Goal: Information Seeking & Learning: Find contact information

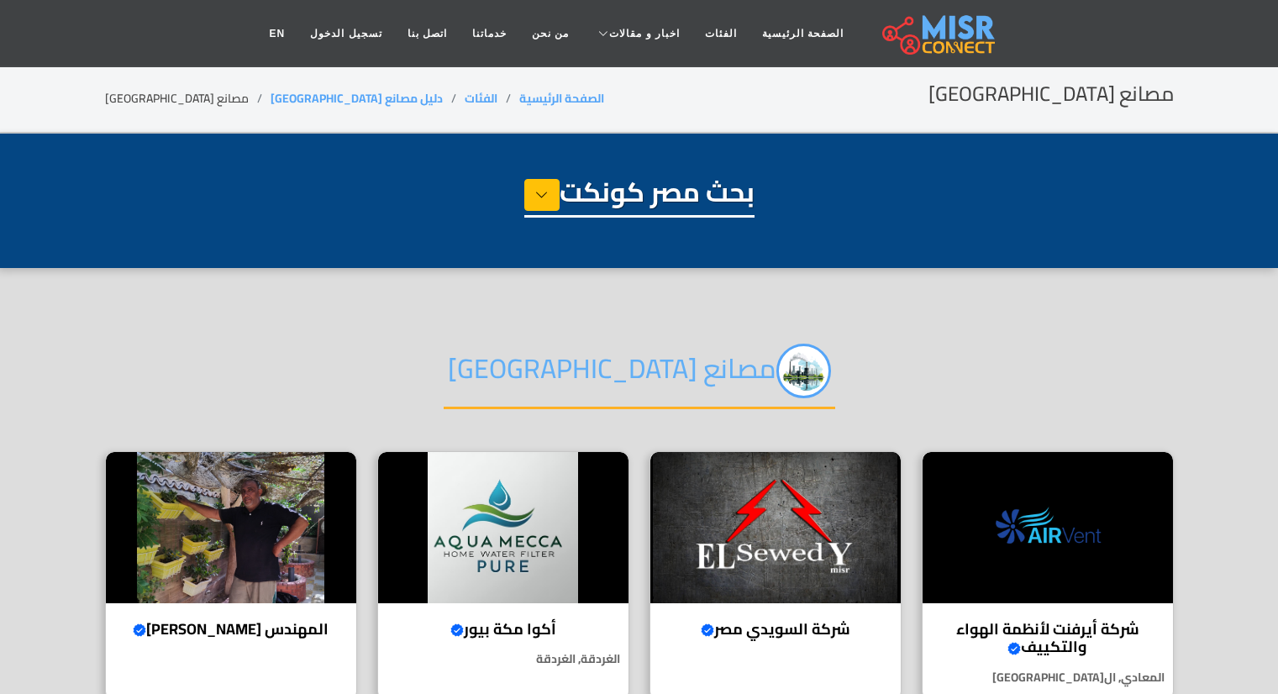
select select "**********"
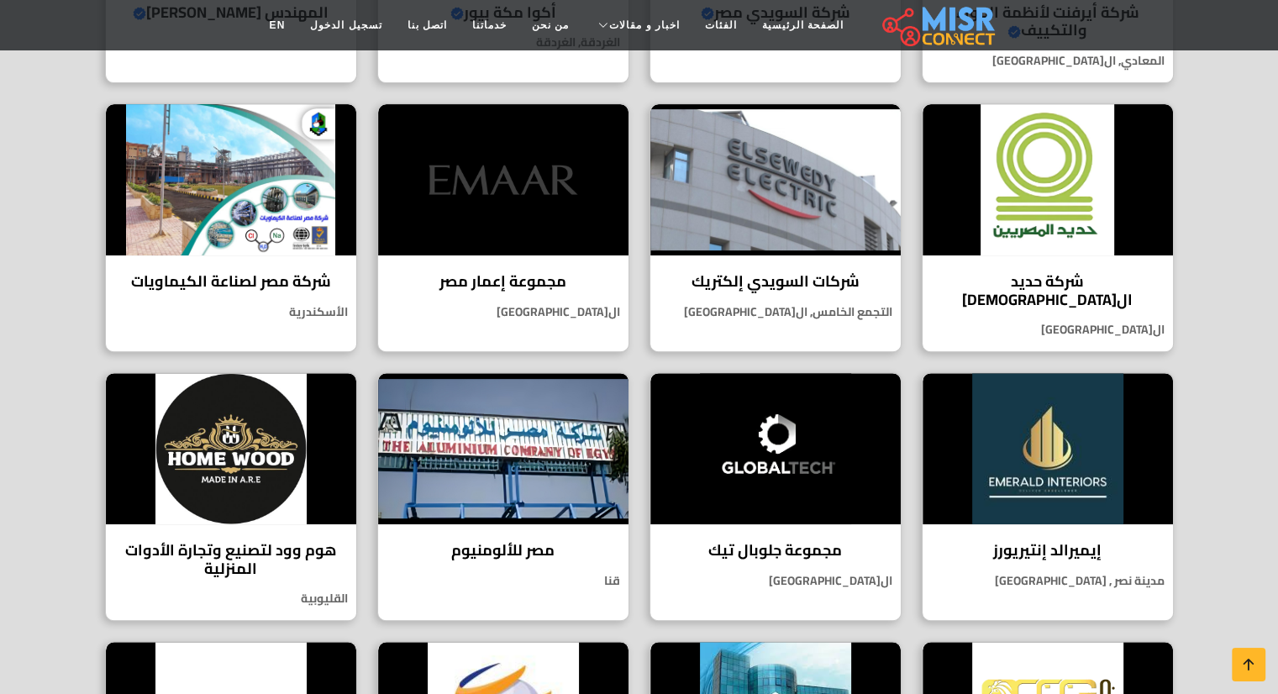
scroll to position [554, 0]
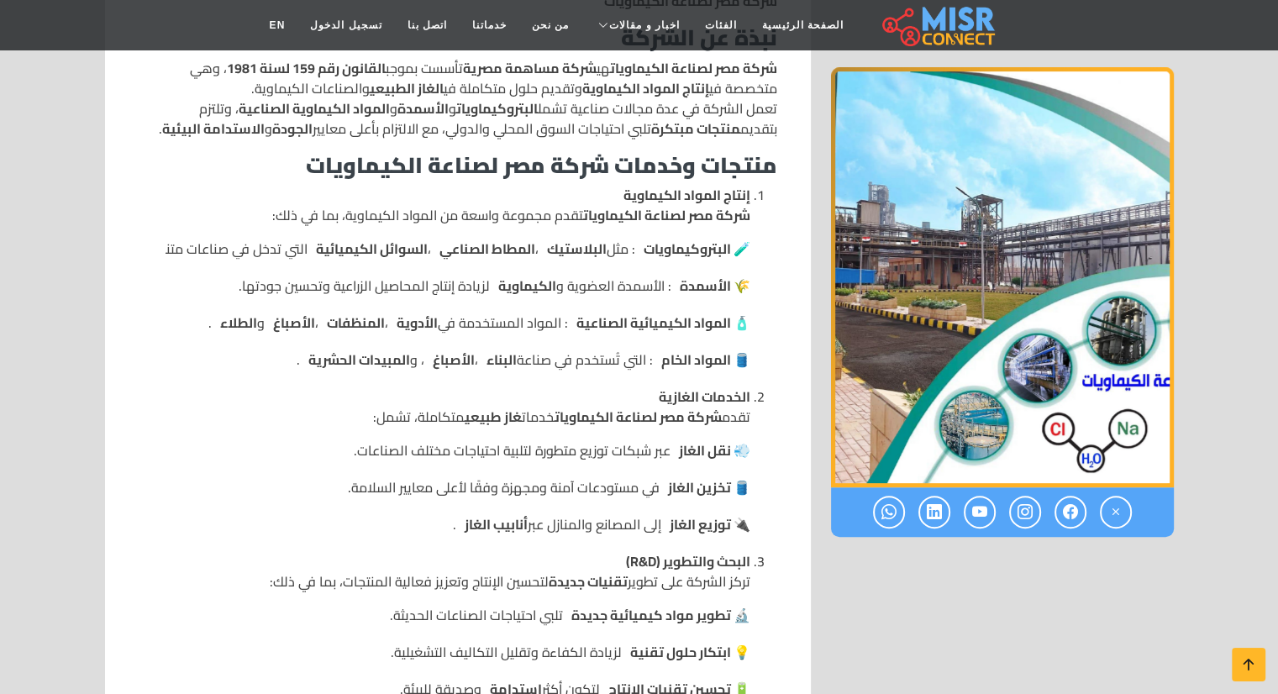
scroll to position [911, 0]
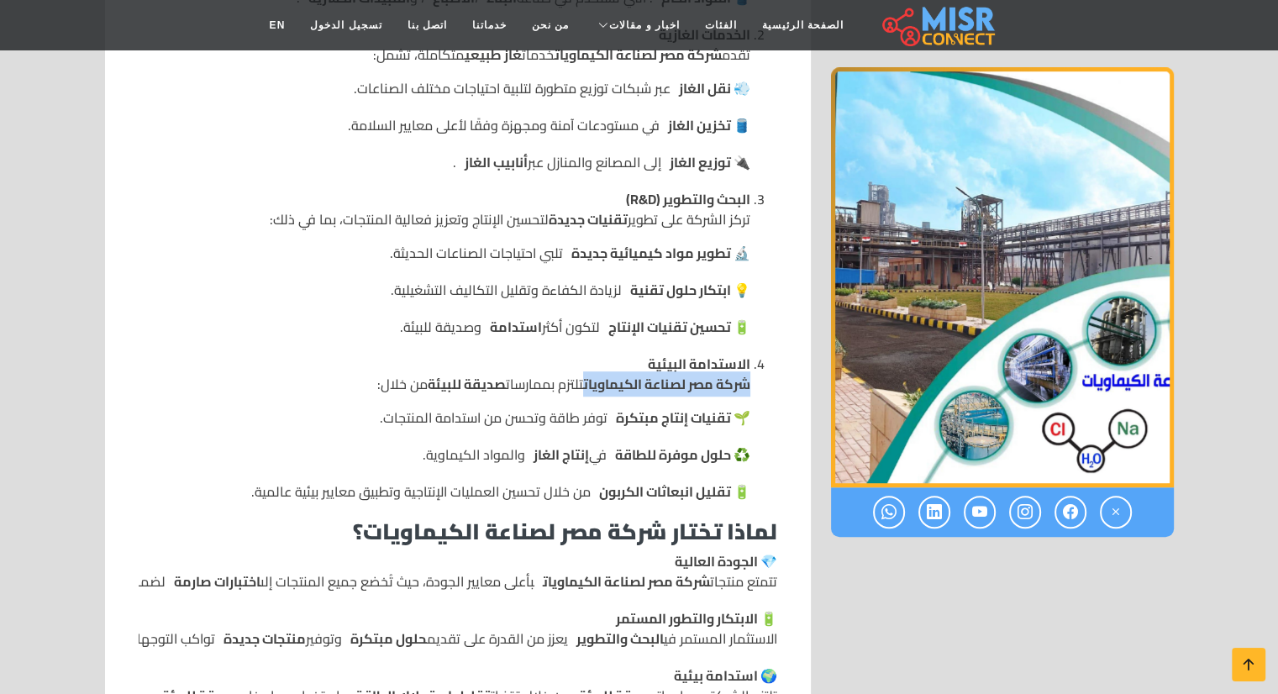
drag, startPoint x: 575, startPoint y: 382, endPoint x: 754, endPoint y: 384, distance: 178.9
click at [754, 384] on ol "إنتاج المواد الكيماوية شركة مصر لصناعة الكيماويات تقدم مجموعة واسعة من المواد ا…" at bounding box center [458, 162] width 638 height 679
copy strong "شركة مصر لصناعة الكيماويات"
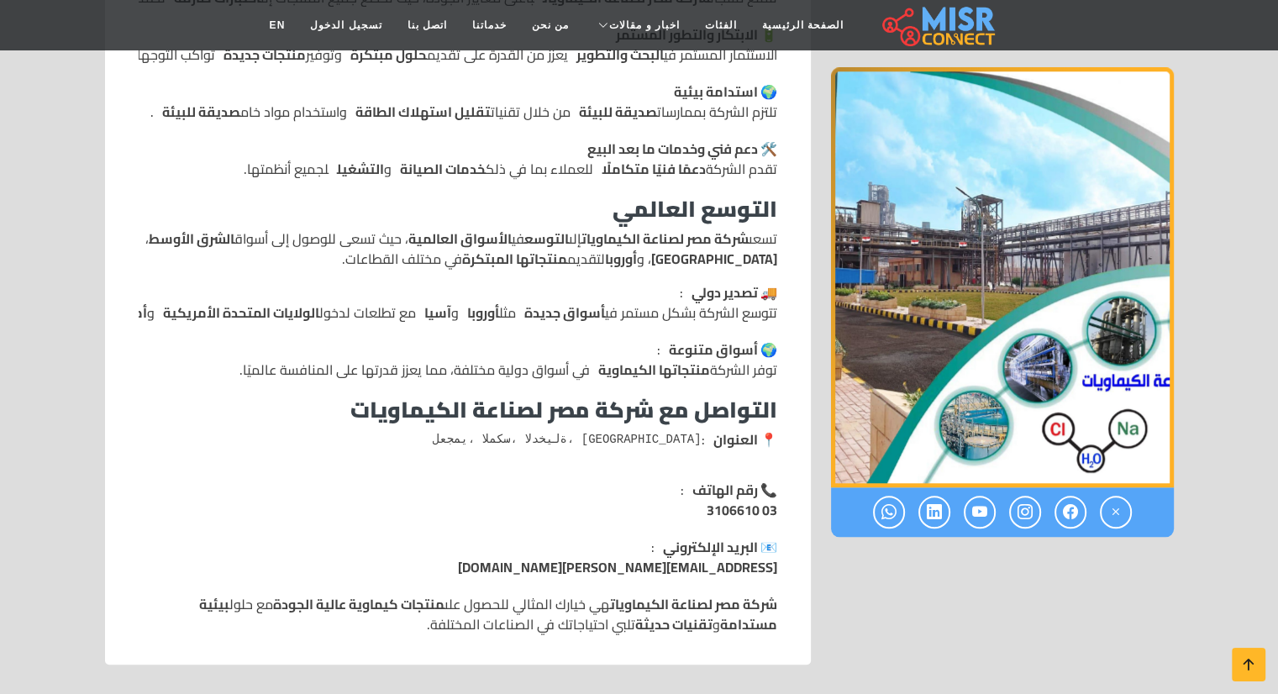
scroll to position [1498, 0]
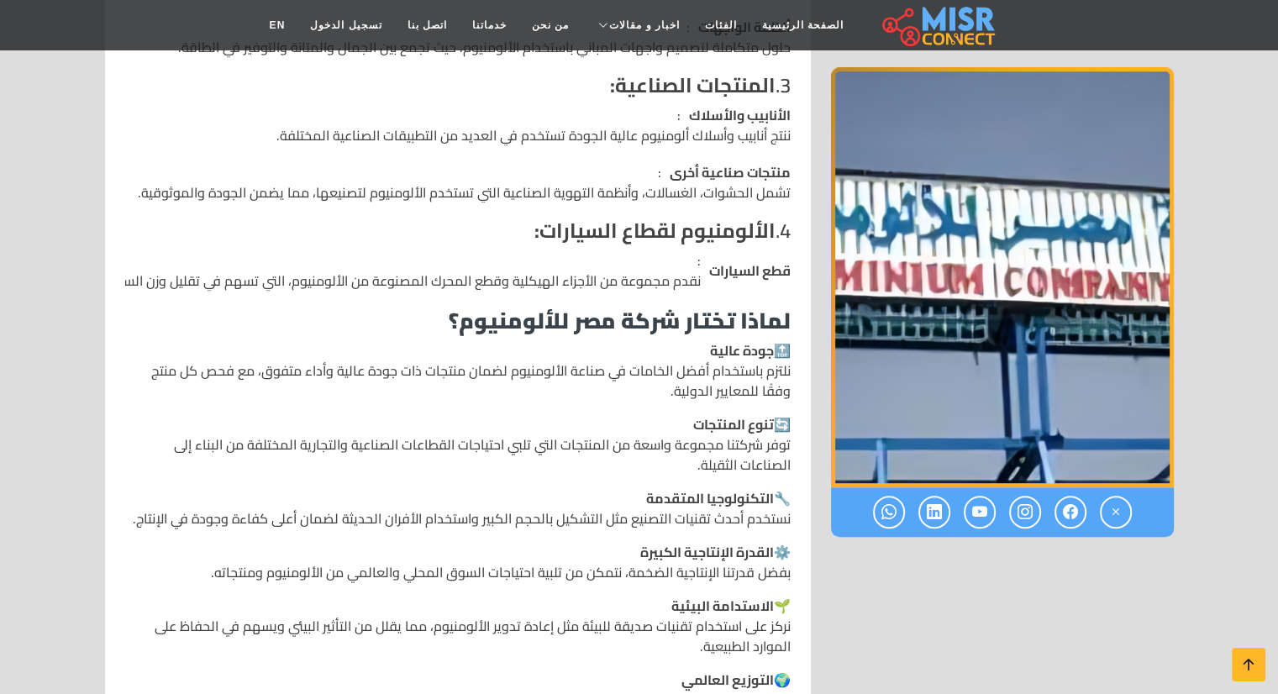
scroll to position [1117, 0]
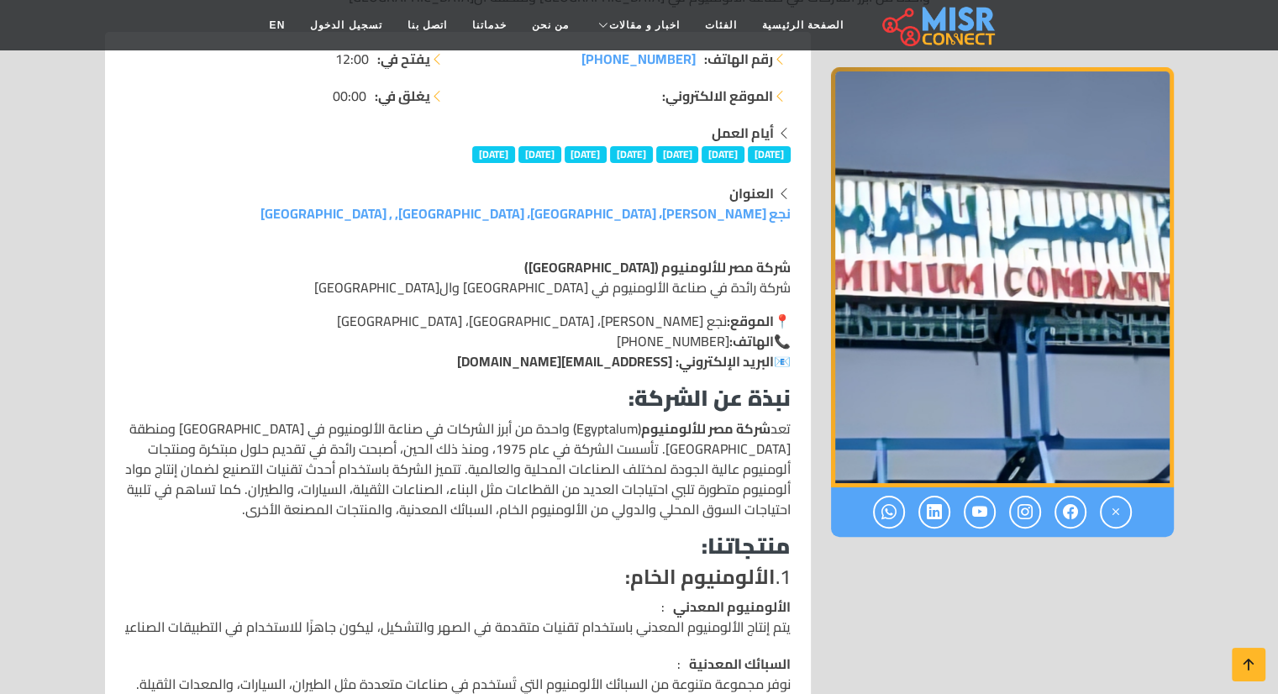
scroll to position [279, 0]
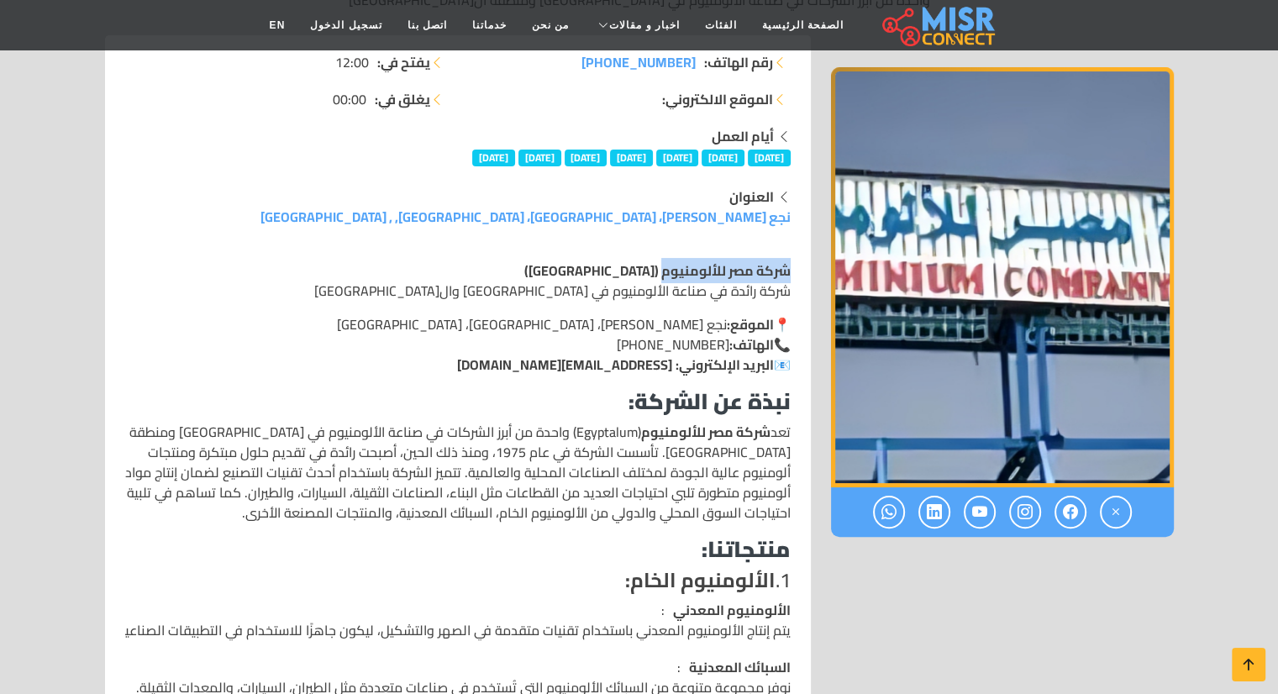
drag, startPoint x: 662, startPoint y: 272, endPoint x: 788, endPoint y: 274, distance: 126.0
click at [788, 274] on strong "شركة مصر للألومنيوم (Egyptalum)" at bounding box center [657, 270] width 266 height 25
copy strong "شركة مصر للألومنيوم"
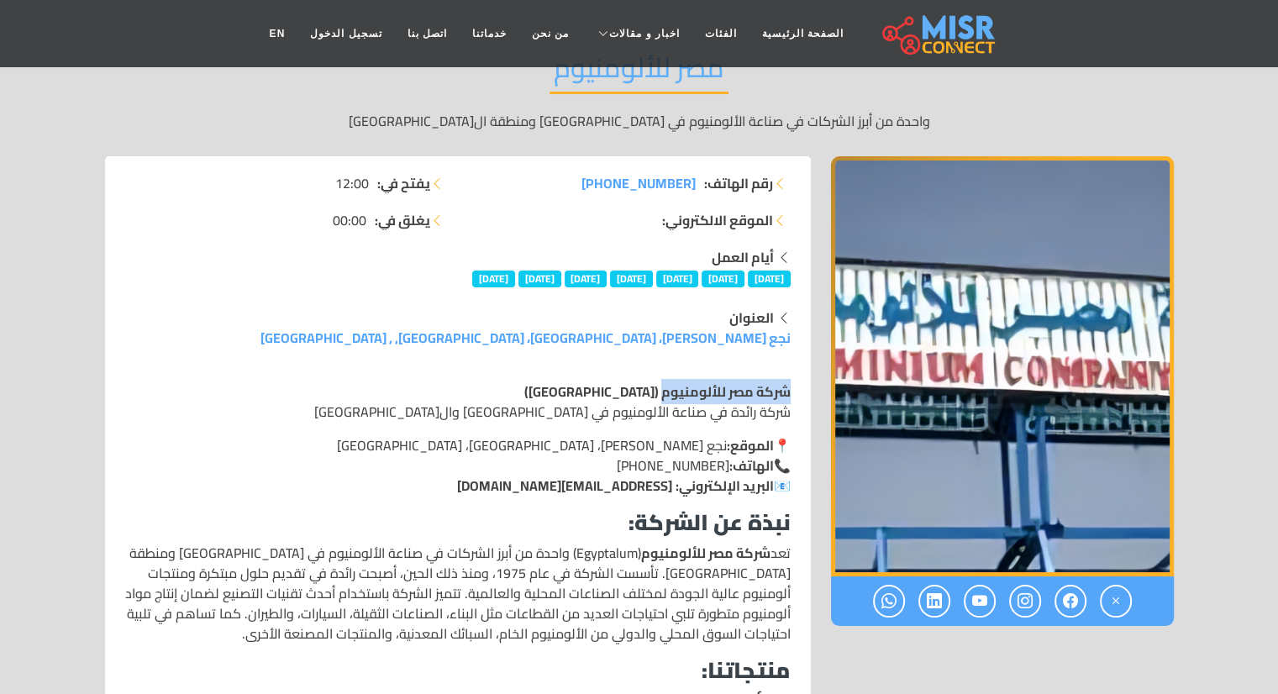
scroll to position [0, 0]
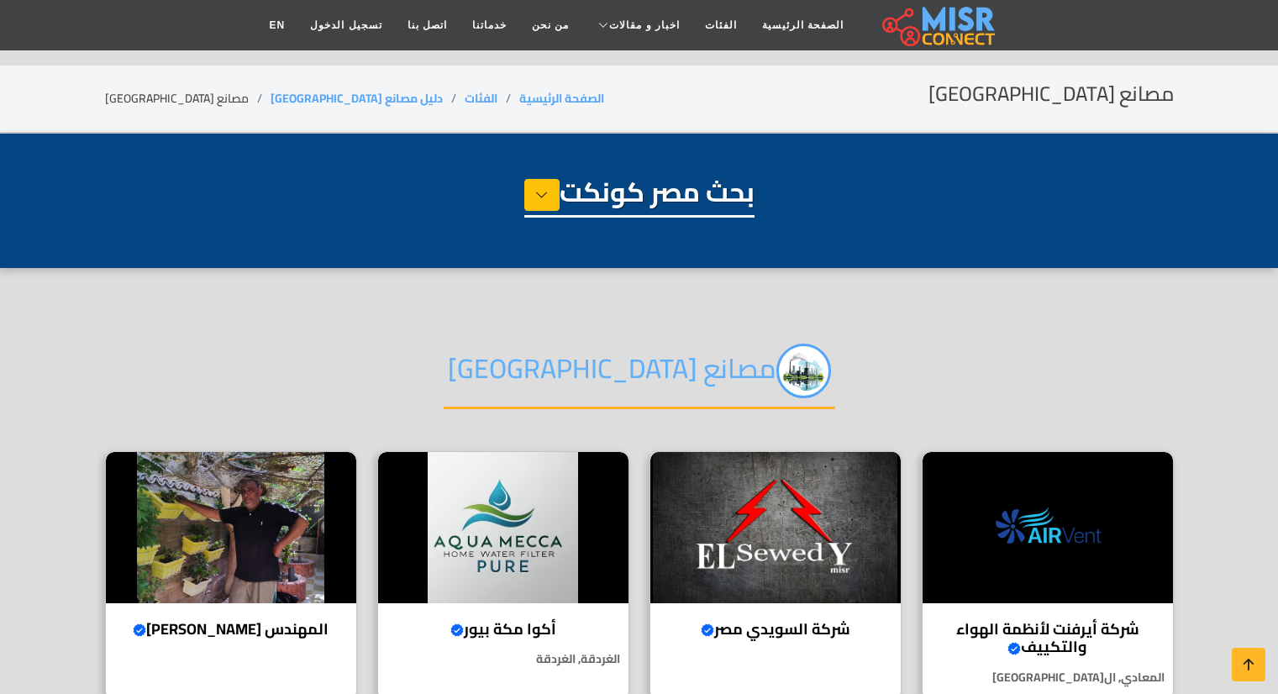
select select "**********"
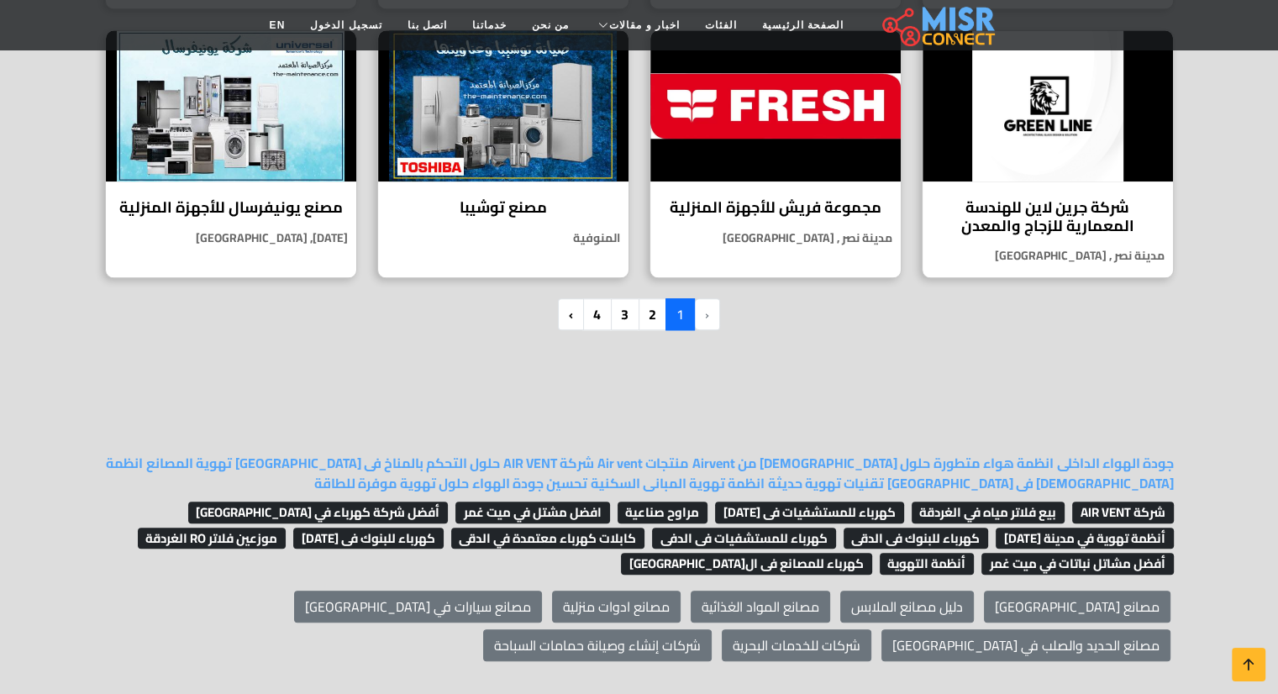
scroll to position [1468, 0]
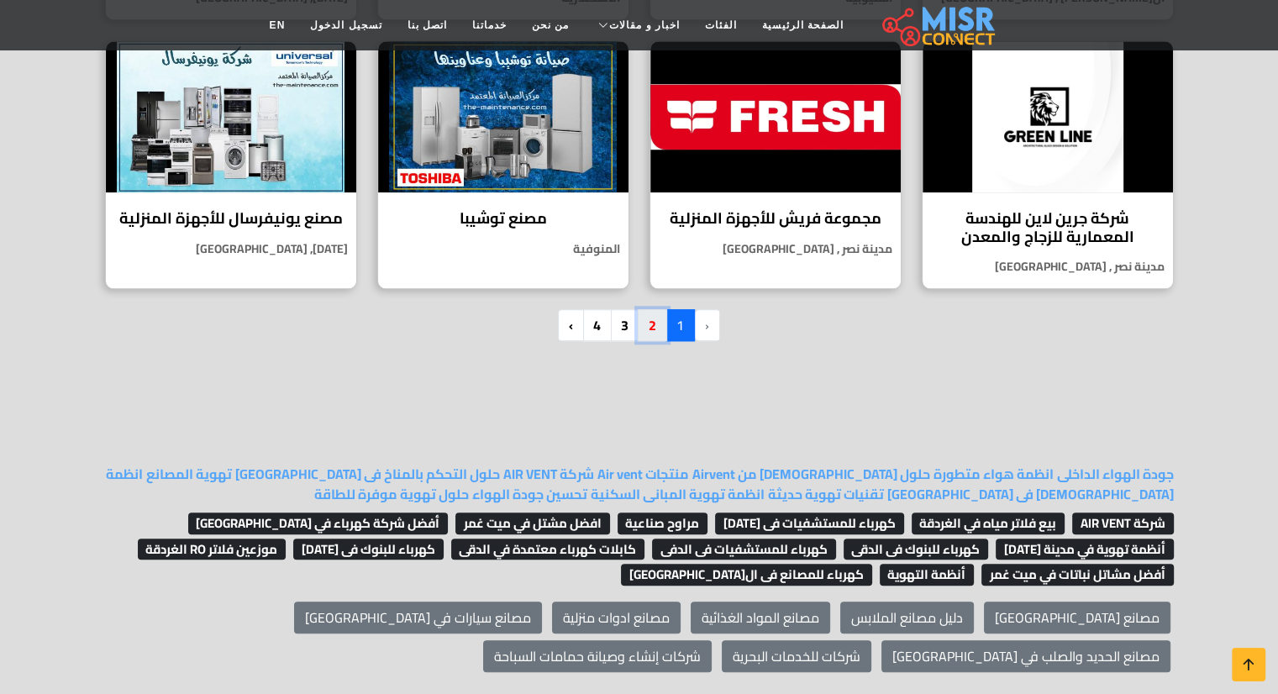
click at [645, 309] on link "2" at bounding box center [652, 325] width 29 height 32
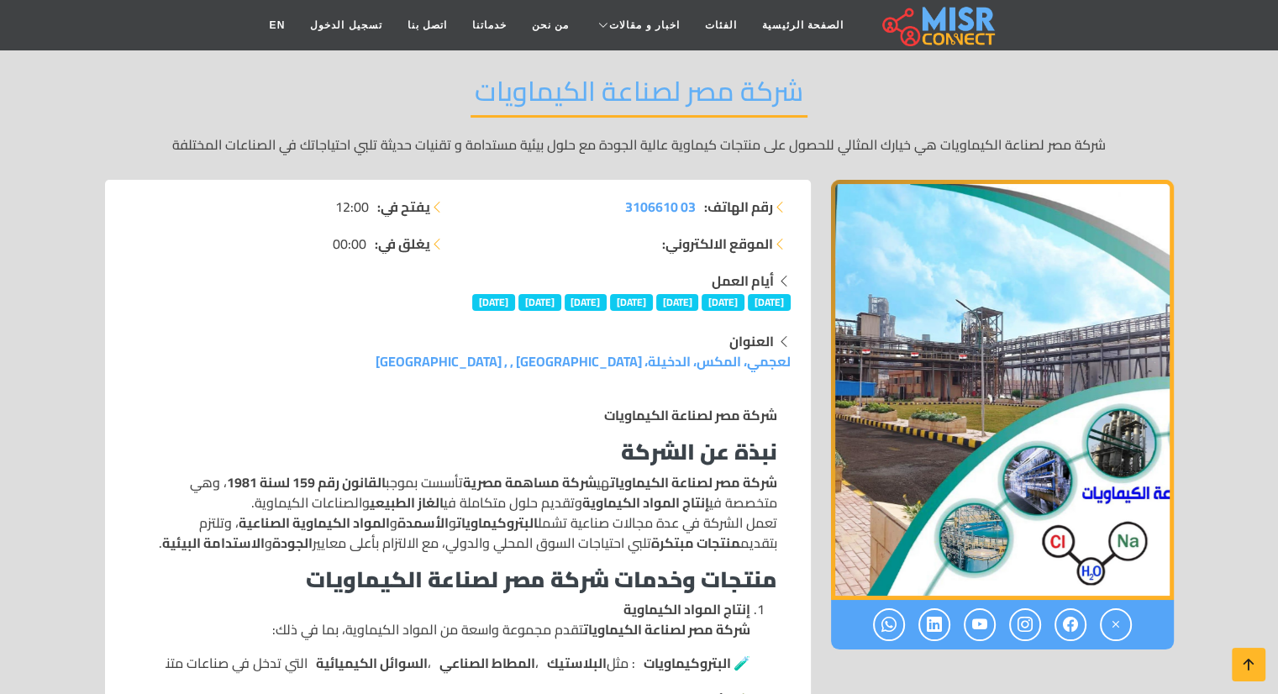
scroll to position [150, 0]
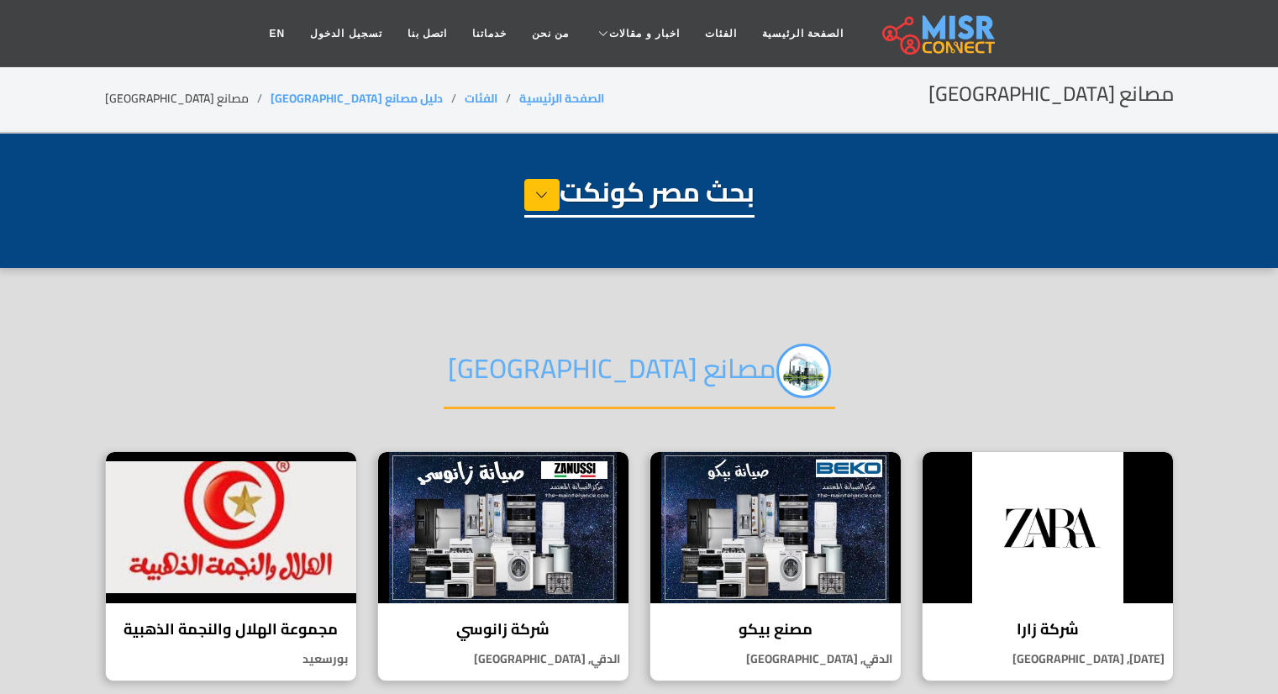
select select "**********"
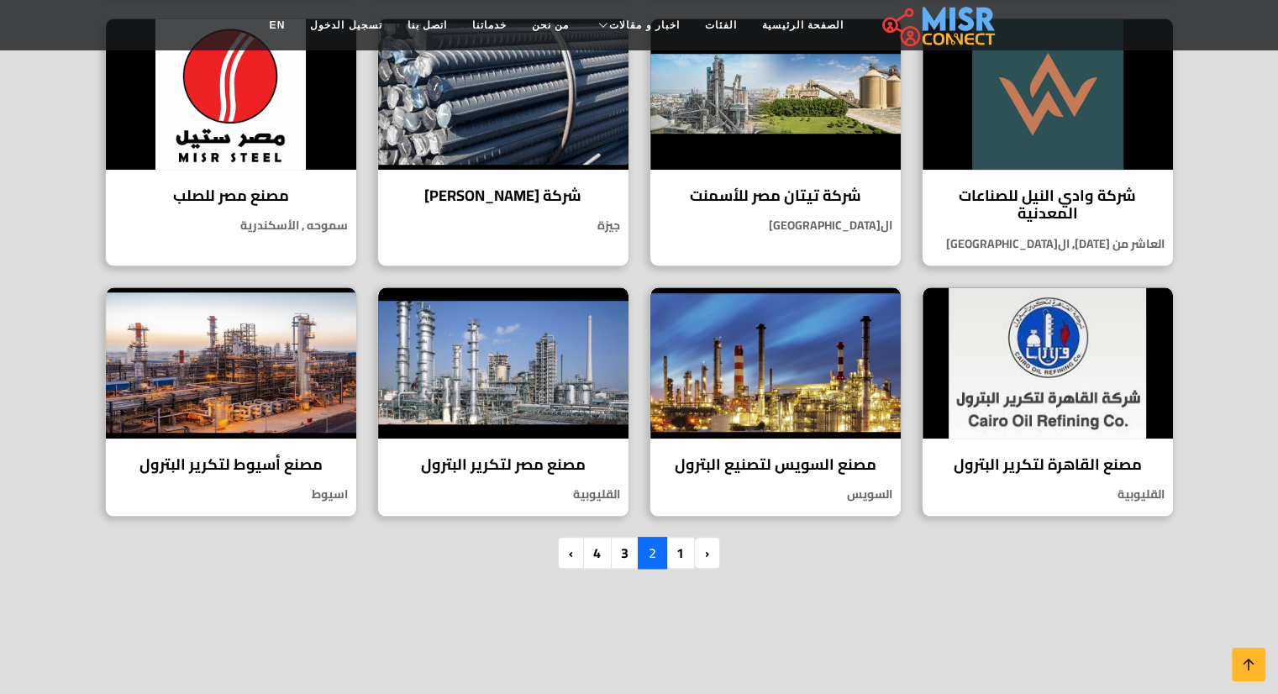
scroll to position [1192, 0]
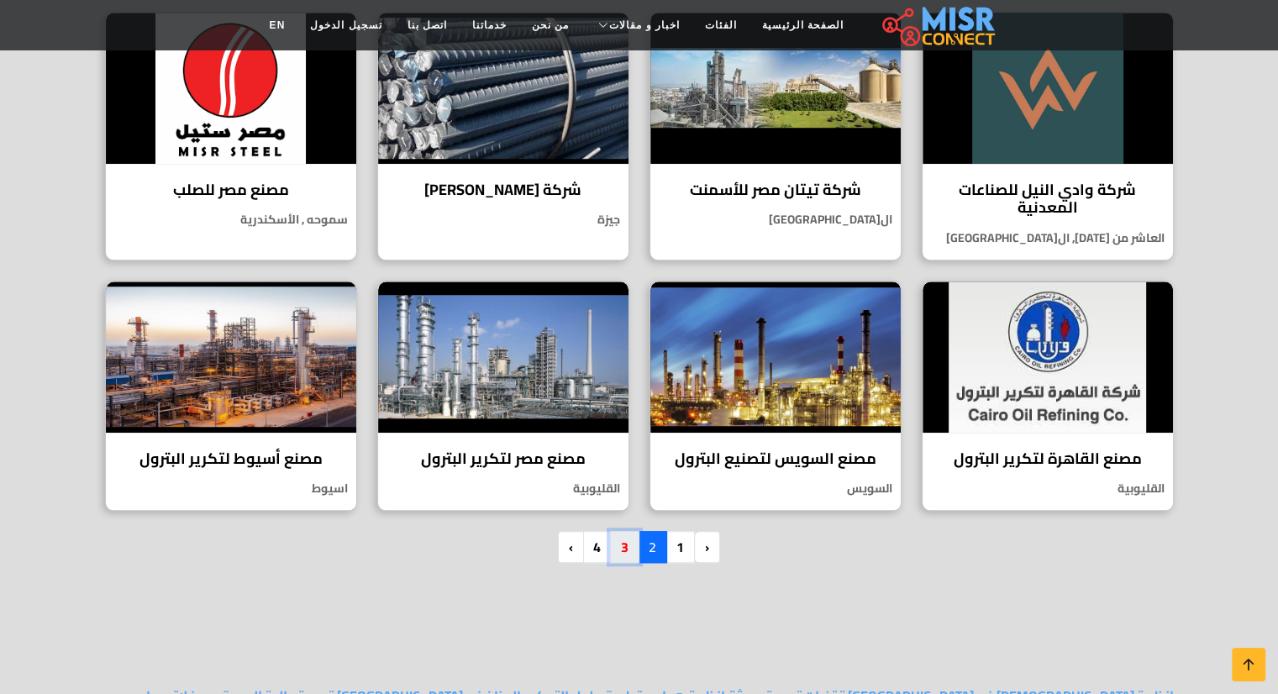
click at [620, 545] on link "3" at bounding box center [624, 547] width 29 height 32
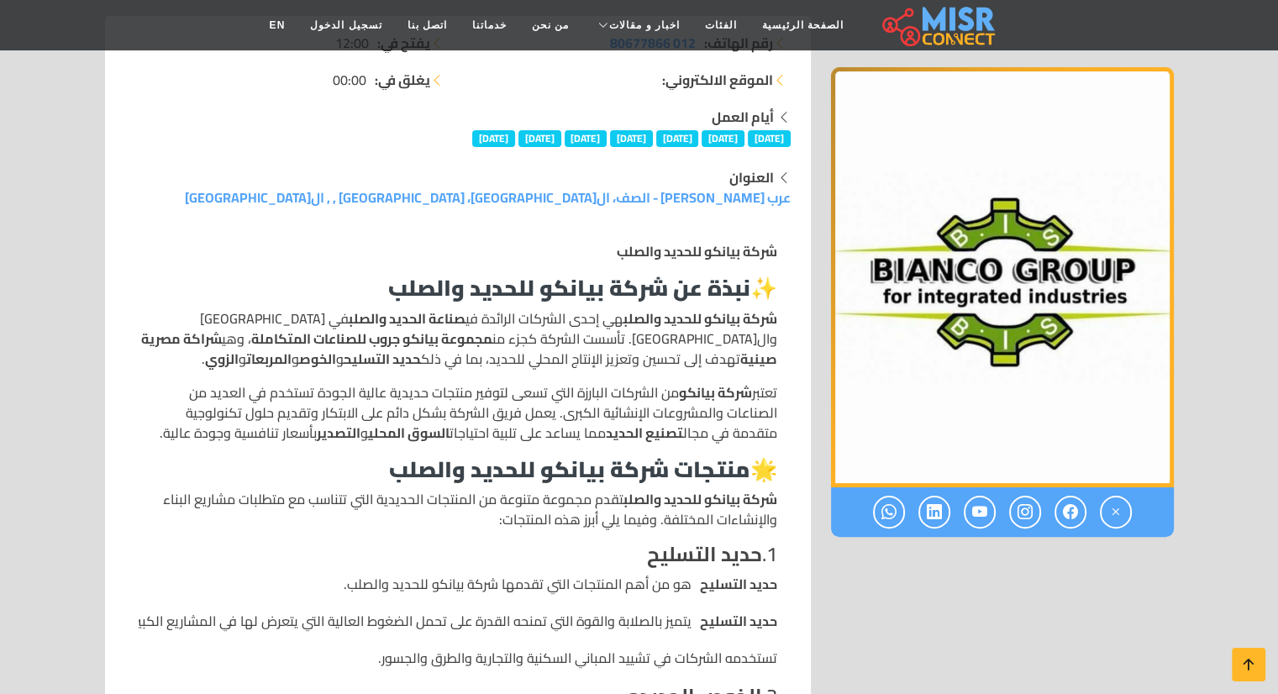
scroll to position [272, 0]
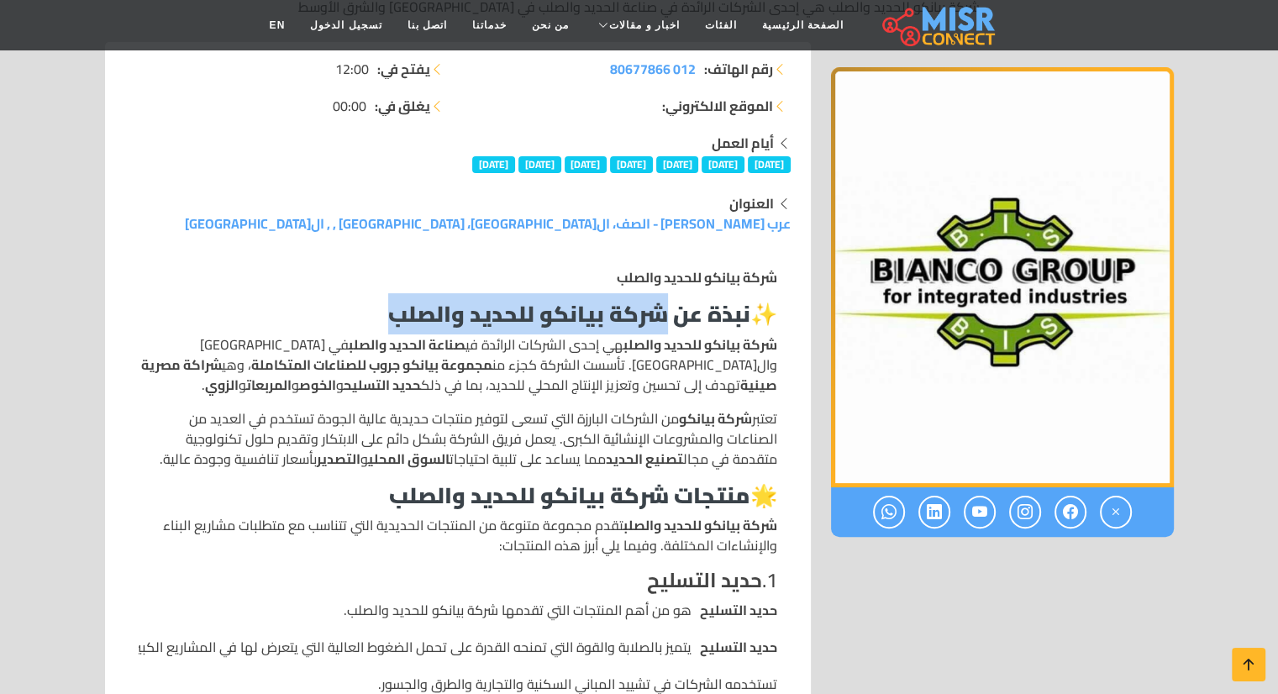
drag, startPoint x: 386, startPoint y: 319, endPoint x: 656, endPoint y: 312, distance: 269.7
click at [656, 312] on strong "نبذة عن شركة بيانكو للحديد والصلب" at bounding box center [569, 313] width 362 height 41
copy strong "شركة بيانكو للحديد والصلب"
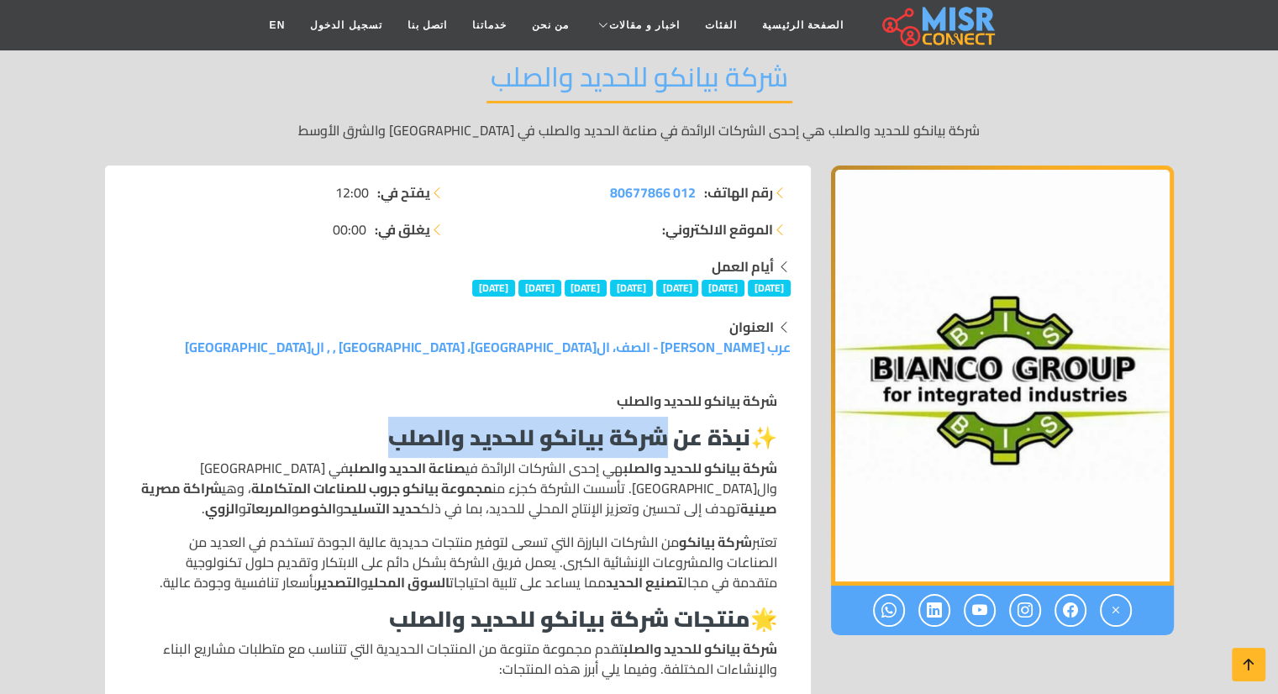
scroll to position [151, 0]
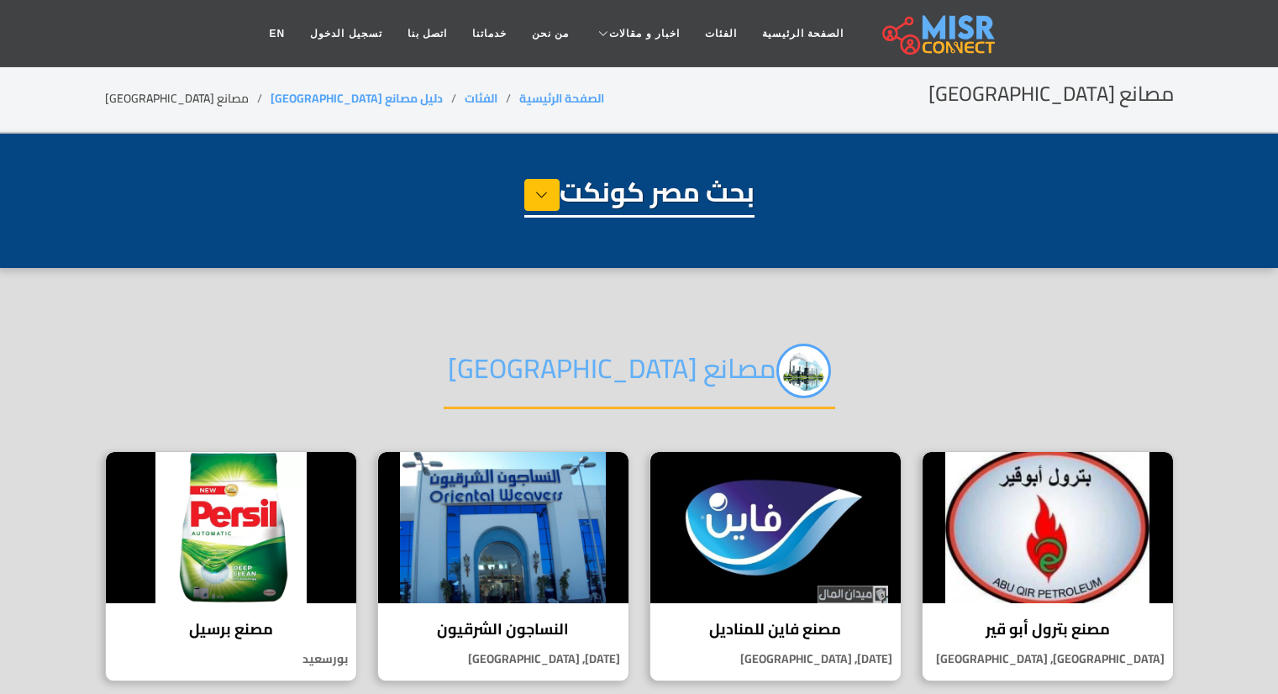
select select "**********"
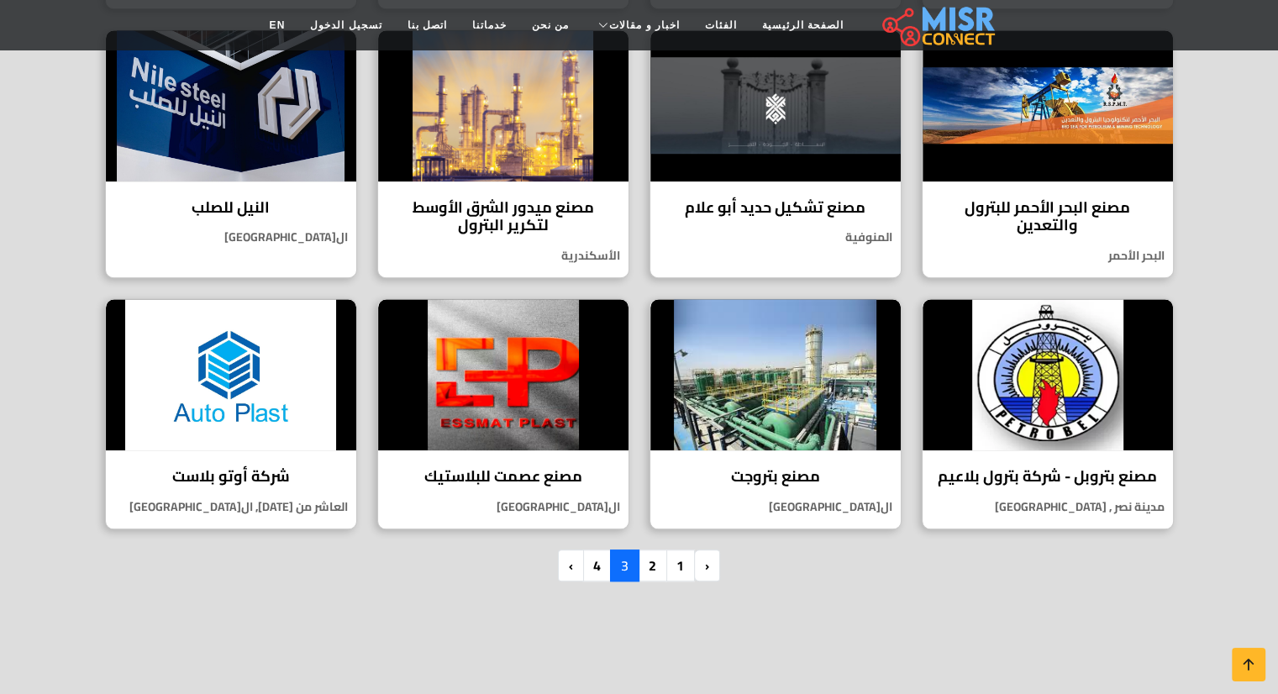
scroll to position [1200, 0]
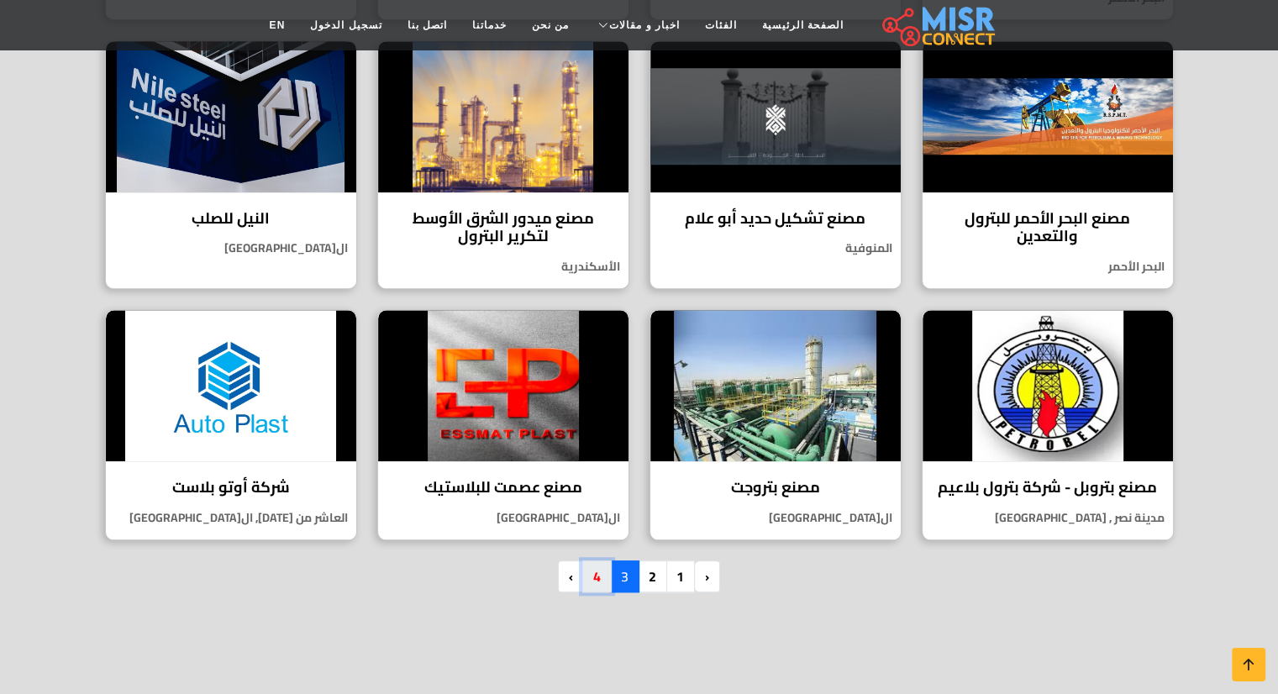
click at [594, 570] on link "4" at bounding box center [596, 576] width 29 height 32
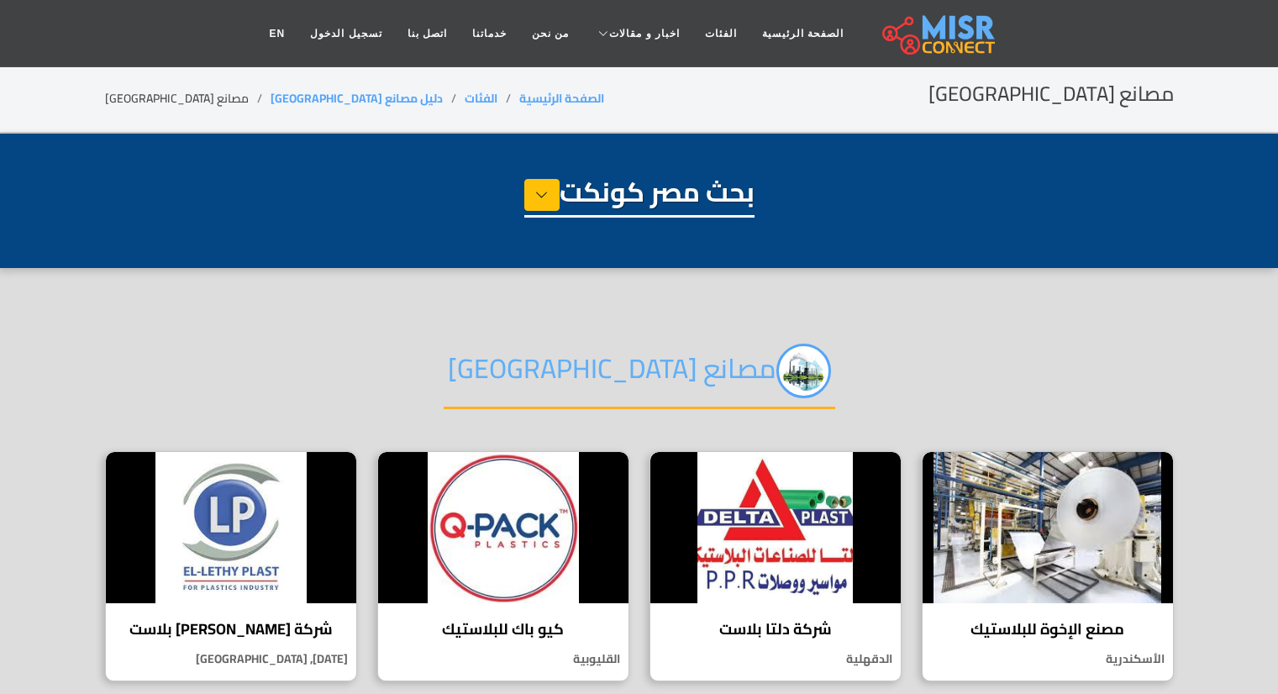
select select "**********"
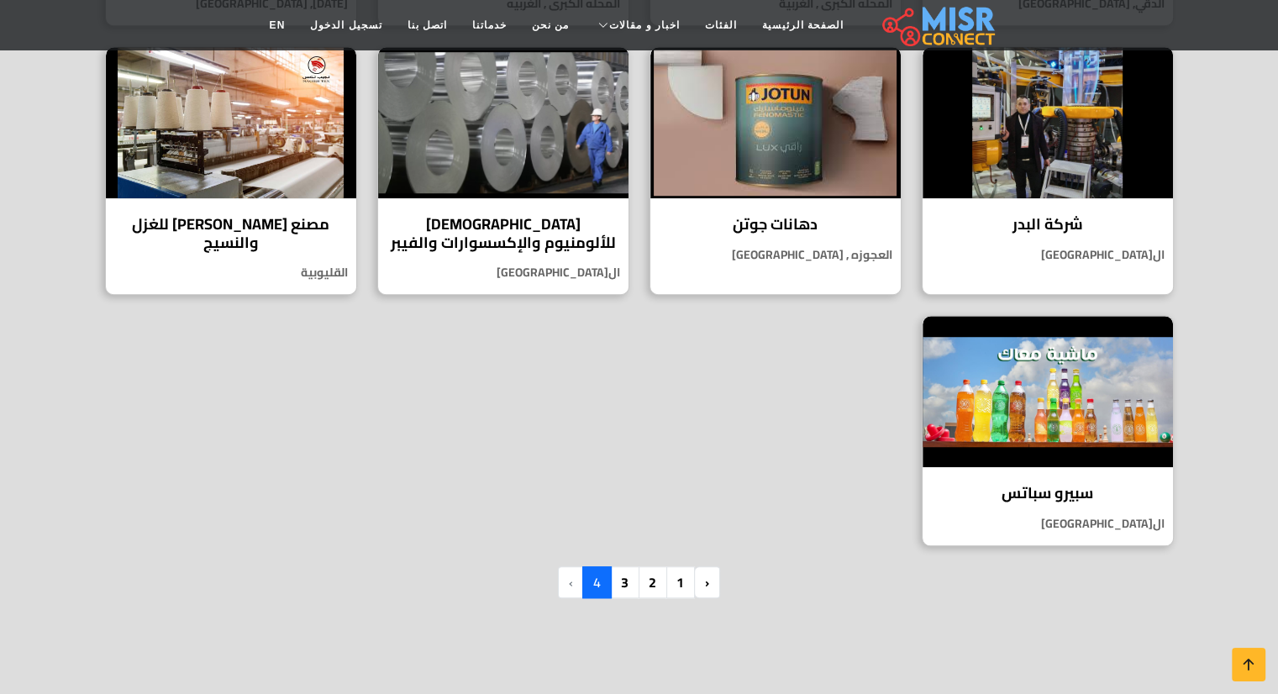
scroll to position [1179, 0]
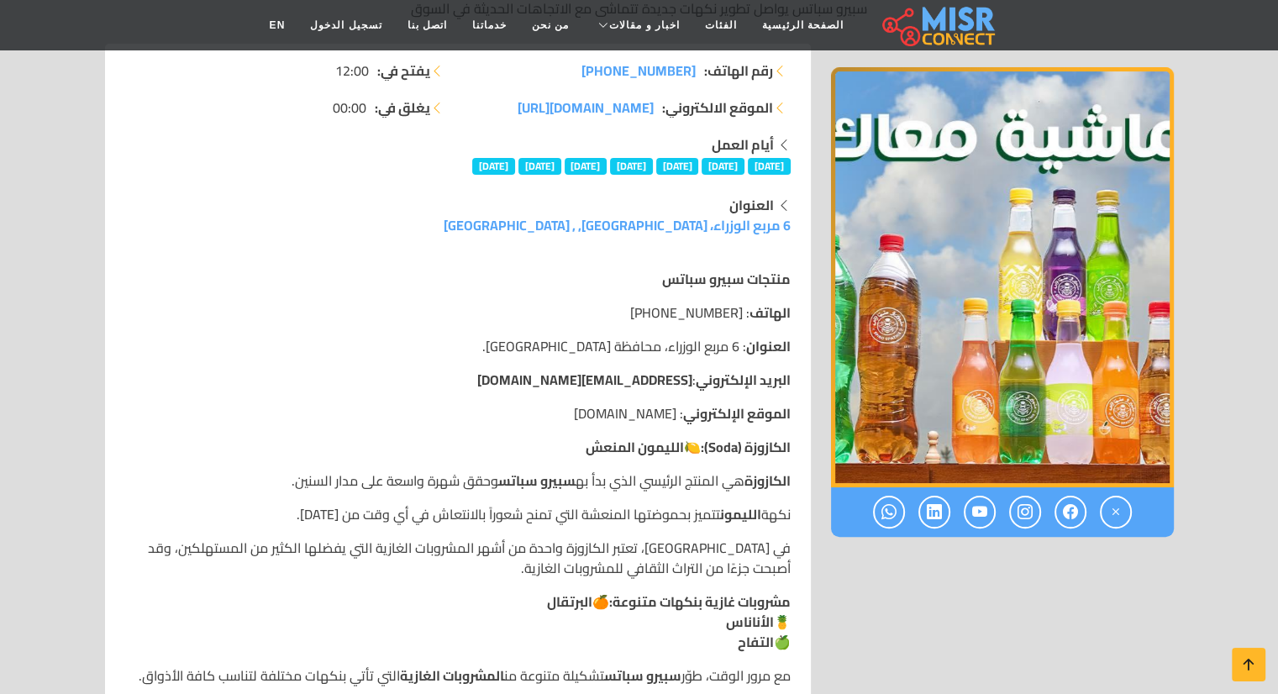
scroll to position [255, 0]
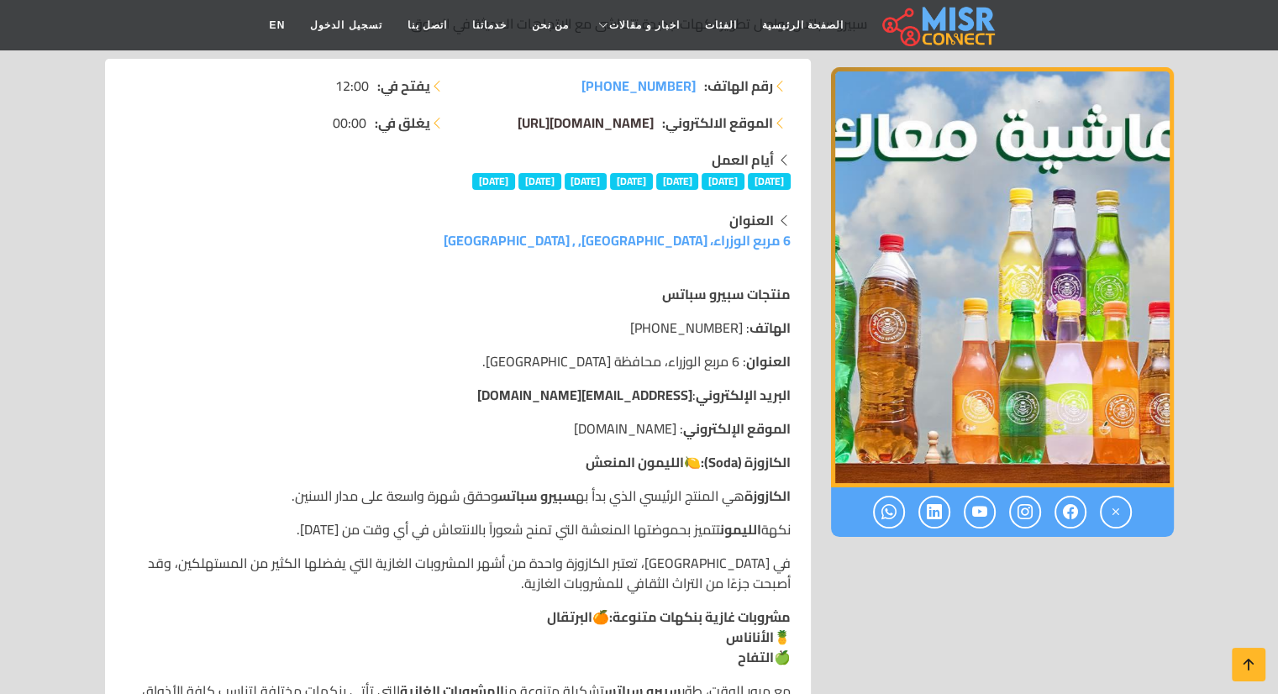
click at [635, 118] on span "[DOMAIN_NAME][URL]" at bounding box center [585, 122] width 136 height 25
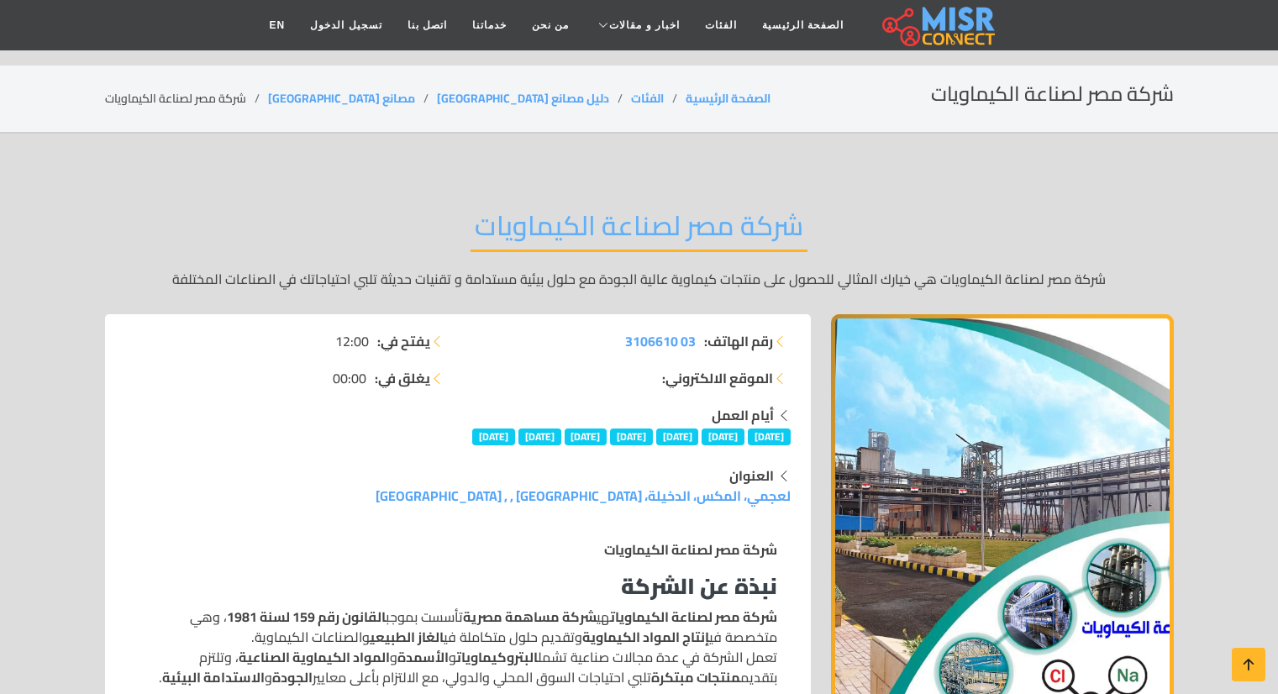
scroll to position [1498, 0]
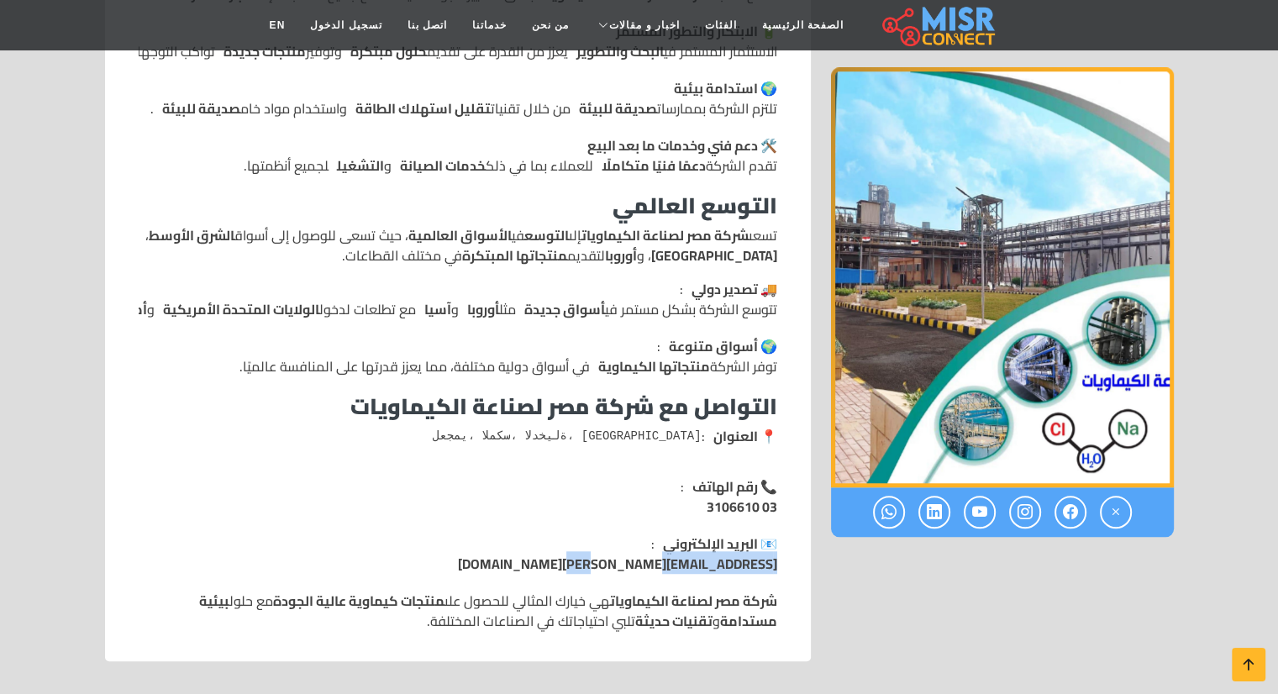
drag, startPoint x: 644, startPoint y: 564, endPoint x: 780, endPoint y: 562, distance: 135.3
copy link "[EMAIL_ADDRESS][PERSON_NAME][DOMAIN_NAME]"
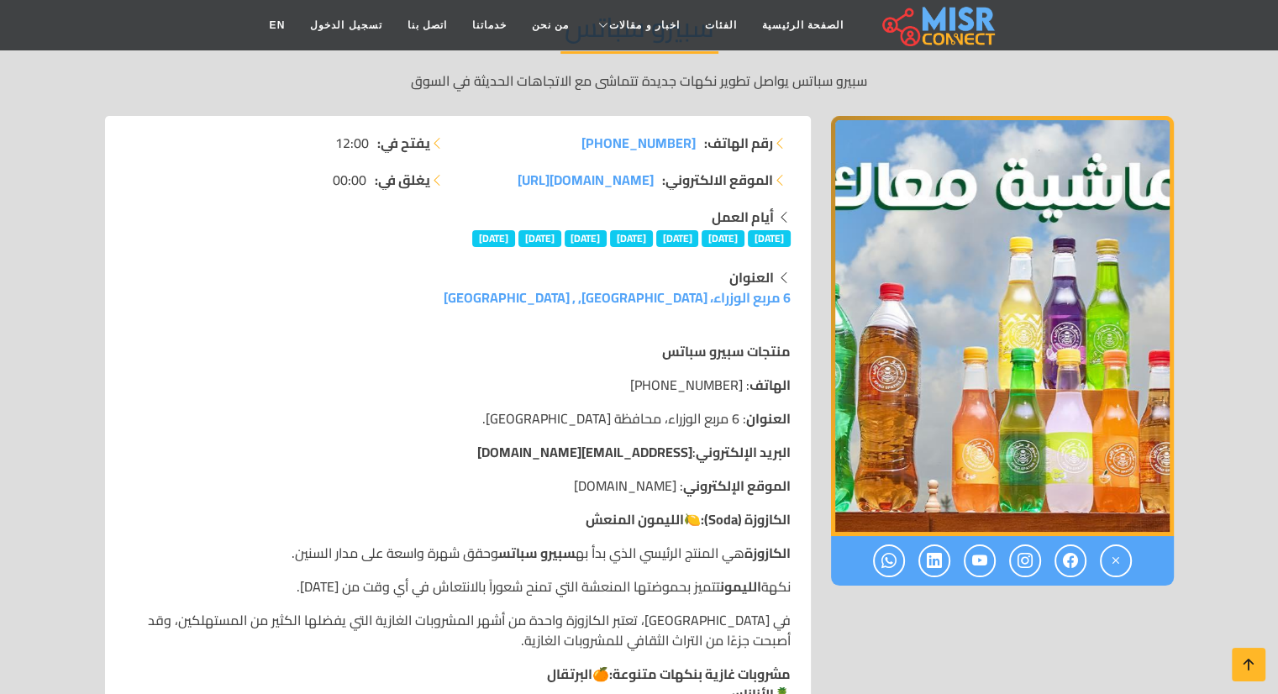
scroll to position [195, 0]
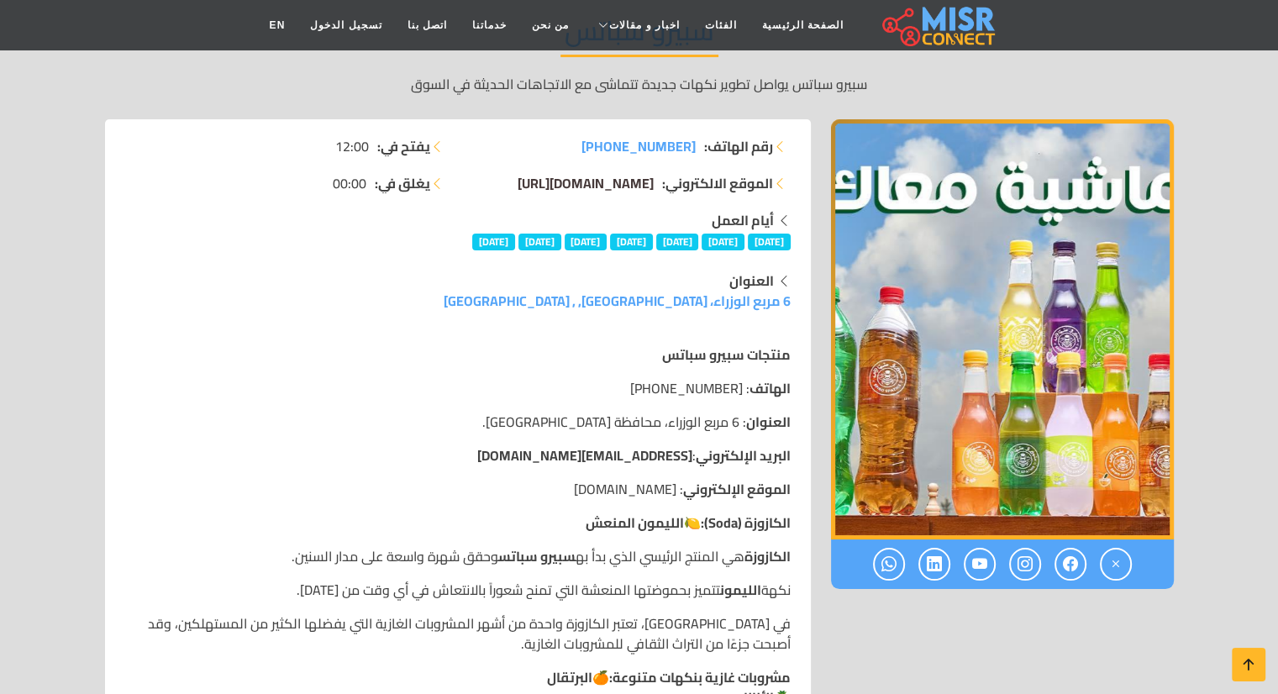
click at [582, 181] on span "[DOMAIN_NAME][URL]" at bounding box center [585, 183] width 136 height 25
